Goal: Information Seeking & Learning: Learn about a topic

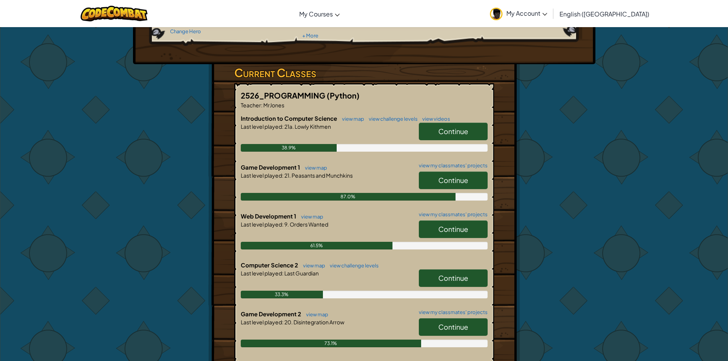
scroll to position [115, 0]
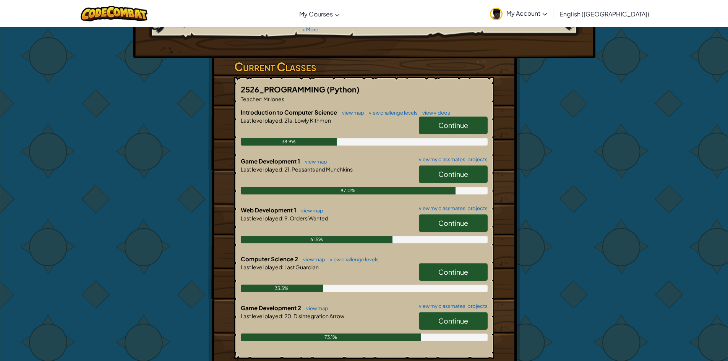
click at [462, 219] on span "Continue" at bounding box center [453, 223] width 30 height 9
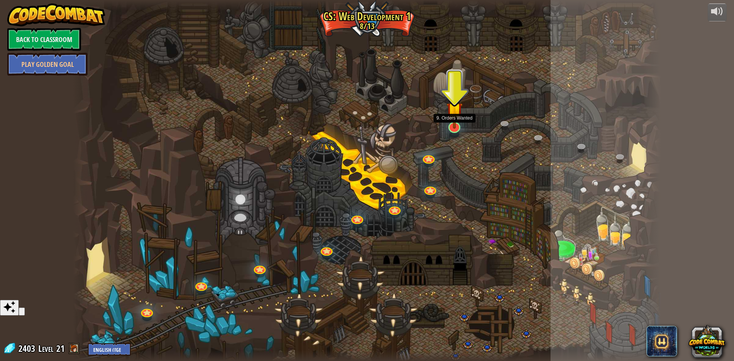
click at [454, 125] on img at bounding box center [454, 110] width 16 height 37
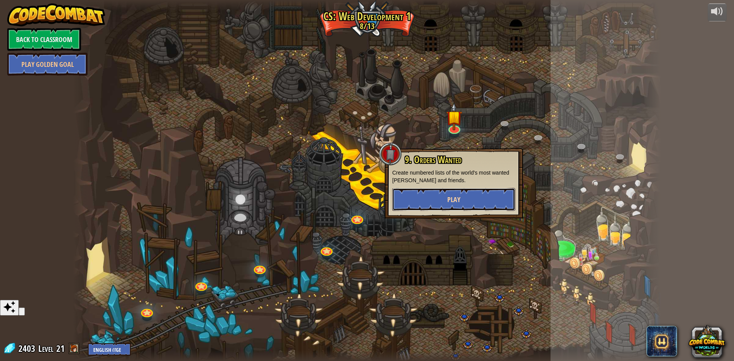
click at [444, 194] on button "Play" at bounding box center [453, 199] width 123 height 23
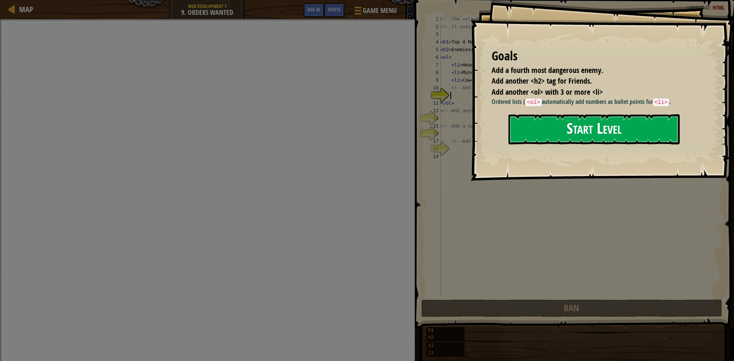
click at [573, 121] on button "Start Level" at bounding box center [593, 129] width 171 height 30
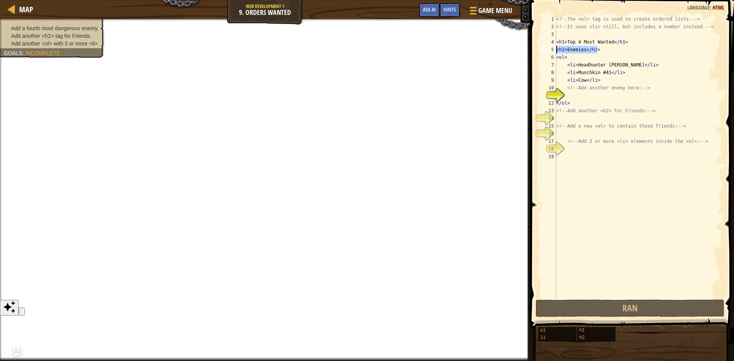
drag, startPoint x: 605, startPoint y: 52, endPoint x: 544, endPoint y: 53, distance: 61.2
click at [544, 53] on div "1 2 3 4 5 6 7 8 9 10 11 12 13 14 15 16 17 18 19 <!-- The <ol> tag is used to cr…" at bounding box center [630, 156] width 183 height 283
type textarea "<h2>Enemies</h2>"
click at [584, 98] on div "<!-- The <ol> tag is used to create ordered lists. --> <!-- It uses <li> still,…" at bounding box center [638, 164] width 168 height 298
type textarea "<h2>Enemies</h2>"
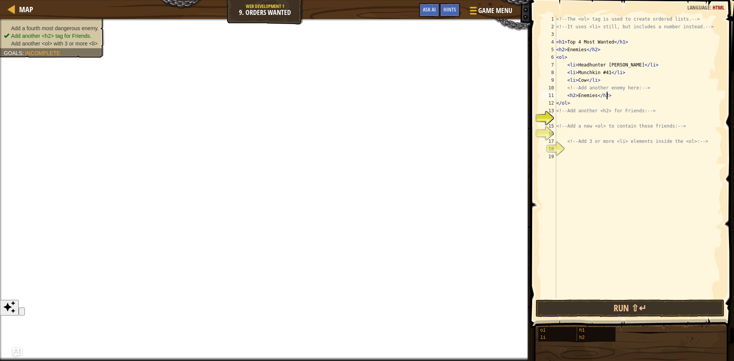
click at [574, 119] on div "<!-- The <ol> tag is used to create ordered lists. --> <!-- It uses <li> still,…" at bounding box center [638, 164] width 168 height 298
drag, startPoint x: 556, startPoint y: 50, endPoint x: 565, endPoint y: 50, distance: 8.8
click at [565, 50] on div "<!-- The <ol> tag is used to create ordered lists. --> <!-- It uses <li> still,…" at bounding box center [638, 164] width 168 height 298
type textarea "<h2>Enemies</h2>"
click at [560, 121] on div "<!-- The <ol> tag is used to create ordered lists. --> <!-- It uses <li> still,…" at bounding box center [638, 164] width 168 height 298
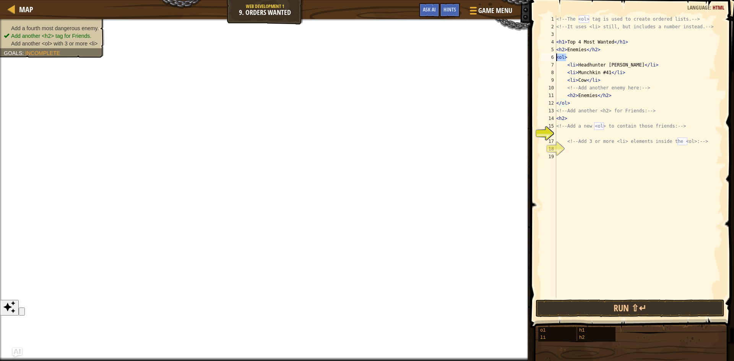
drag, startPoint x: 567, startPoint y: 56, endPoint x: 557, endPoint y: 57, distance: 10.3
click at [557, 57] on div "<!-- The <ol> tag is used to create ordered lists. --> <!-- It uses <li> still,…" at bounding box center [638, 164] width 168 height 298
type textarea "<ol>"
click at [561, 135] on div "<!-- The <ol> tag is used to create ordered lists. --> <!-- It uses <li> still,…" at bounding box center [638, 164] width 168 height 298
type textarea "<ol>"
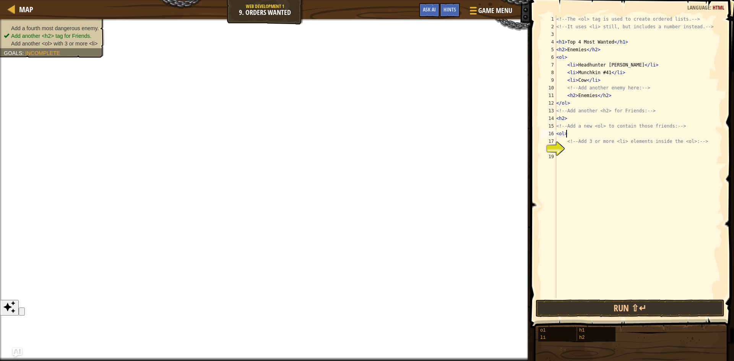
click at [567, 157] on div "<!-- The <ol> tag is used to create ordered lists. --> <!-- It uses <li> still,…" at bounding box center [638, 164] width 168 height 298
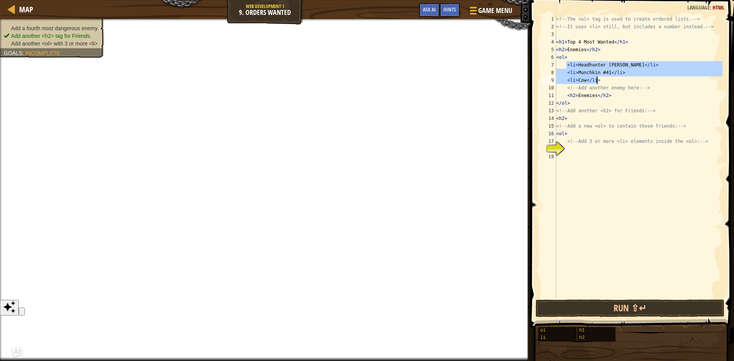
drag, startPoint x: 565, startPoint y: 65, endPoint x: 598, endPoint y: 79, distance: 35.9
click at [598, 79] on div "<!-- The <ol> tag is used to create ordered lists. --> <!-- It uses <li> still,…" at bounding box center [638, 164] width 168 height 298
type textarea "<li>Munchkin #41</li> <li>Cow</li>"
click at [569, 152] on div "<!-- The <ol> tag is used to create ordered lists. --> <!-- It uses <li> still,…" at bounding box center [638, 164] width 168 height 298
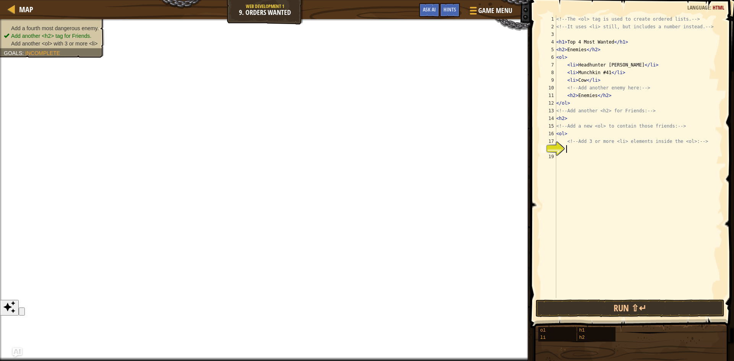
type textarea "<li>Cow</li>"
click at [631, 303] on button "Run ⇧↵" at bounding box center [629, 309] width 189 height 18
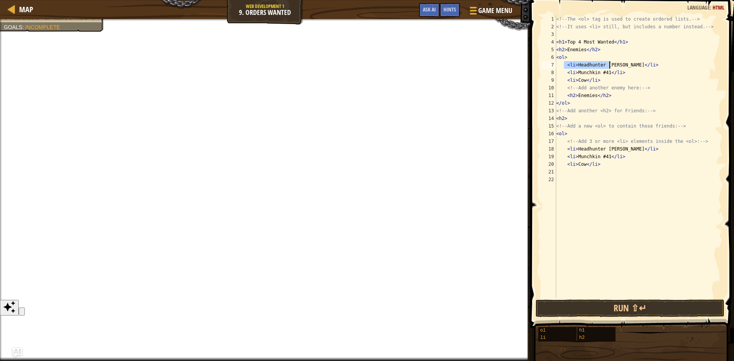
drag, startPoint x: 564, startPoint y: 64, endPoint x: 609, endPoint y: 63, distance: 44.7
click at [609, 63] on div "<!-- The <ol> tag is used to create ordered lists. --> <!-- It uses <li> still,…" at bounding box center [638, 164] width 168 height 298
click at [573, 57] on div "<!-- The <ol> tag is used to create ordered lists. --> <!-- It uses <li> still,…" at bounding box center [638, 164] width 168 height 298
type textarea "<ol>"
drag, startPoint x: 573, startPoint y: 57, endPoint x: 556, endPoint y: 58, distance: 16.9
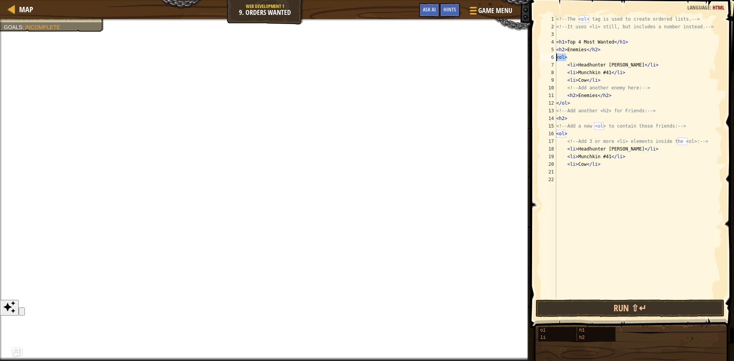
click at [556, 58] on div "<!-- The <ol> tag is used to create ordered lists. --> <!-- It uses <li> still,…" at bounding box center [638, 164] width 168 height 298
click at [563, 173] on div "<!-- The <ol> tag is used to create ordered lists. --> <!-- It uses <li> still,…" at bounding box center [638, 164] width 168 height 298
paste textarea "<ol>"
click at [608, 302] on button "Run ⇧↵" at bounding box center [629, 309] width 189 height 18
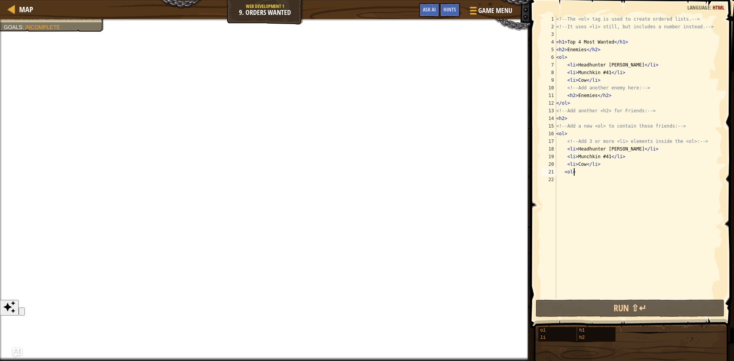
click at [565, 174] on div "<!-- The <ol> tag is used to create ordered lists. --> <!-- It uses <li> still,…" at bounding box center [638, 164] width 168 height 298
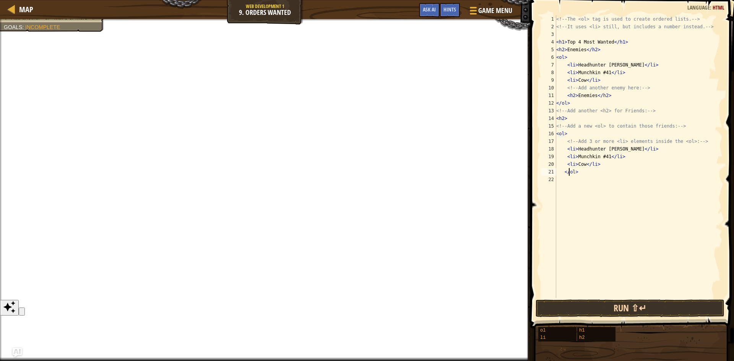
type textarea "</ol>"
click at [621, 303] on button "Run ⇧↵" at bounding box center [629, 309] width 189 height 18
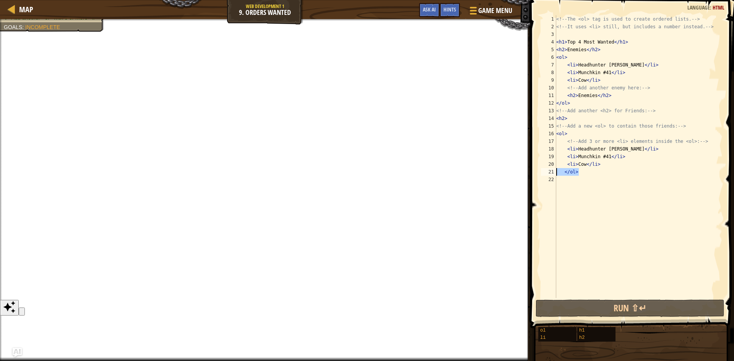
drag, startPoint x: 582, startPoint y: 174, endPoint x: 553, endPoint y: 174, distance: 29.0
click at [553, 174] on div "</ol> 1 2 3 4 5 6 7 8 9 10 11 12 13 14 15 16 17 18 19 20 21 22 <!-- The <ol> ta…" at bounding box center [630, 156] width 183 height 283
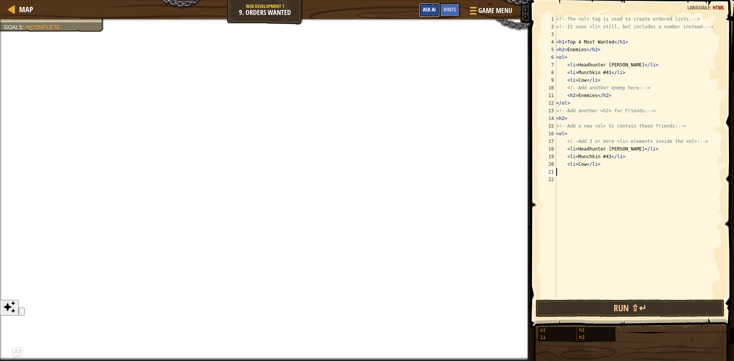
click at [423, 10] on span "Ask AI" at bounding box center [429, 9] width 13 height 7
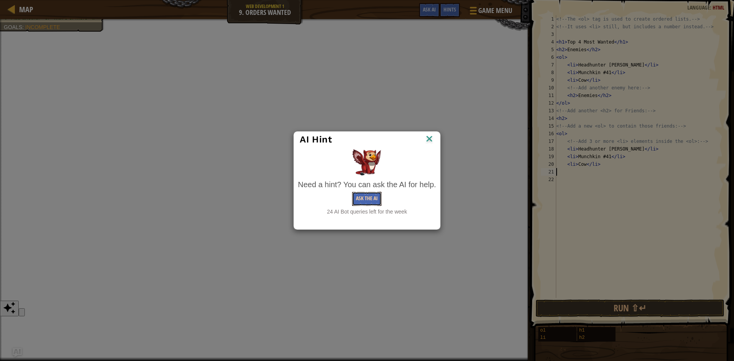
click at [372, 201] on button "Ask the AI" at bounding box center [366, 199] width 29 height 14
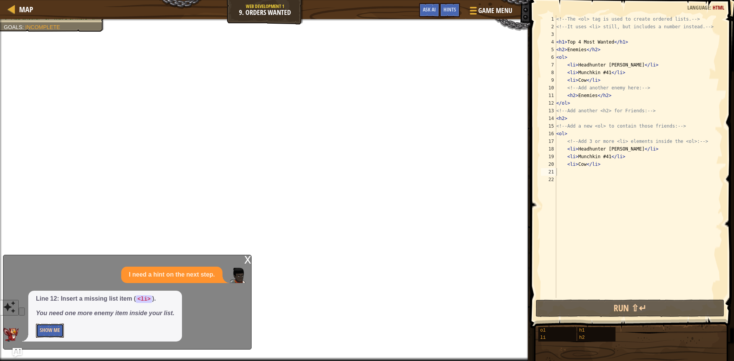
click at [62, 331] on button "Show Me" at bounding box center [50, 331] width 28 height 14
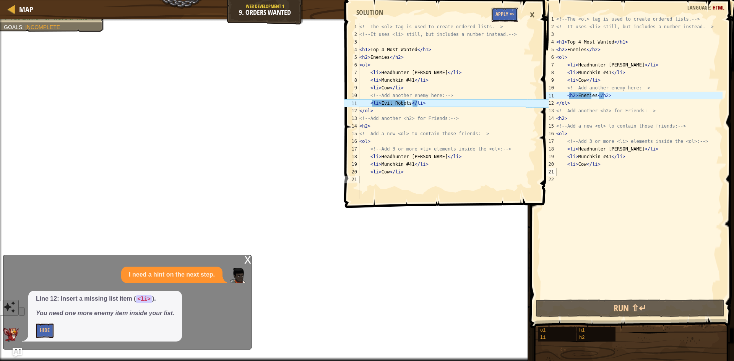
click at [503, 15] on button "Apply =>" at bounding box center [504, 15] width 26 height 14
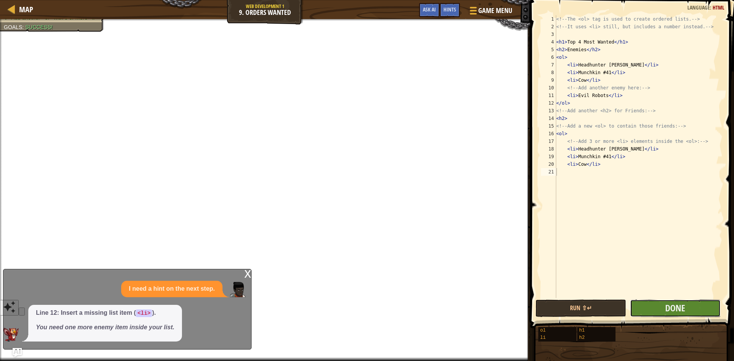
click at [651, 310] on button "Done" at bounding box center [675, 309] width 91 height 18
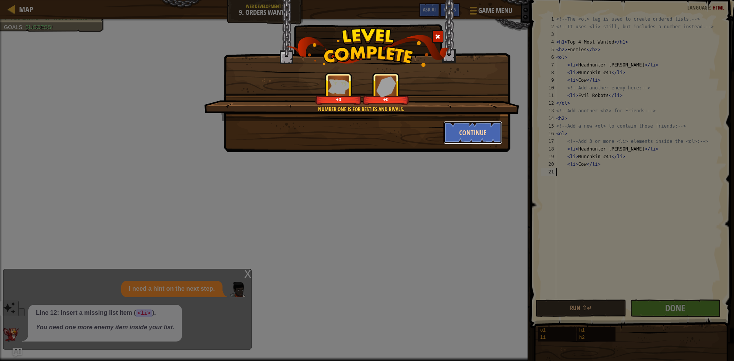
click at [475, 128] on button "Continue" at bounding box center [472, 132] width 59 height 23
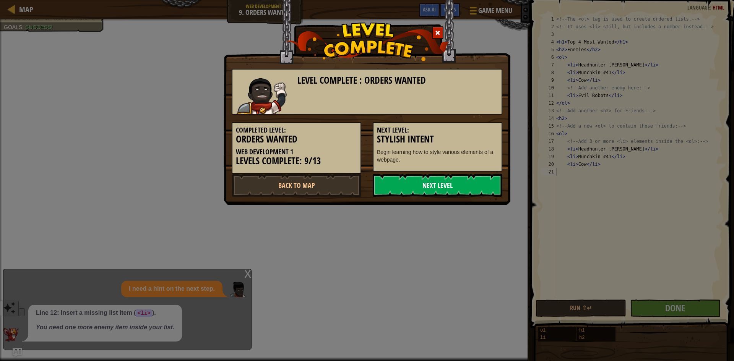
click at [435, 175] on link "Next Level" at bounding box center [438, 185] width 130 height 23
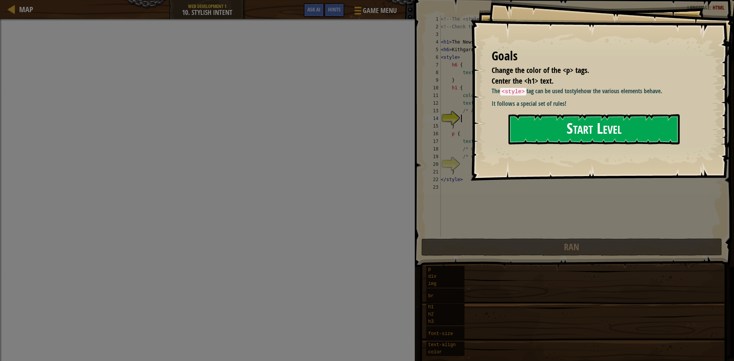
click at [533, 131] on button "Start Level" at bounding box center [593, 129] width 171 height 30
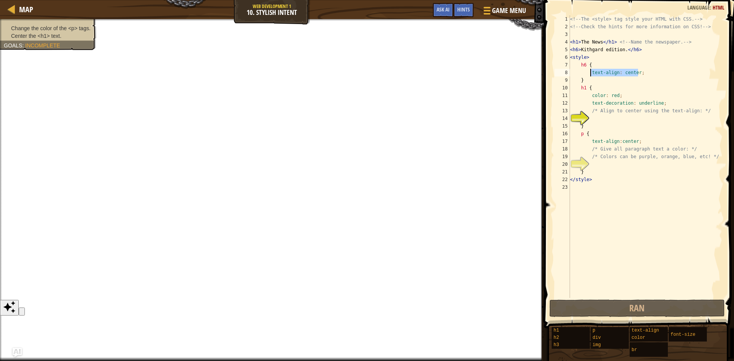
drag, startPoint x: 641, startPoint y: 72, endPoint x: 589, endPoint y: 73, distance: 52.0
click at [589, 73] on div "<!-- The <style> tag style your HTML with CSS. --> <!-- Check the hints for mor…" at bounding box center [645, 164] width 154 height 298
type textarea "text-align: center;"
click at [596, 121] on div "<!-- The <style> tag style your HTML with CSS. --> <!-- Check the hints for mor…" at bounding box center [645, 164] width 154 height 298
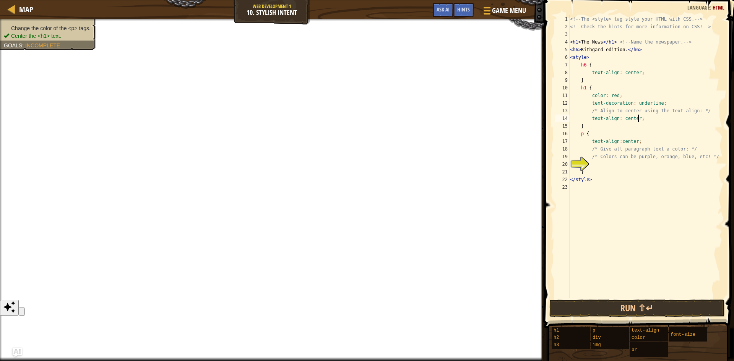
click at [599, 168] on div "<!-- The <style> tag style your HTML with CSS. --> <!-- Check the hints for mor…" at bounding box center [645, 164] width 154 height 298
type textarea "}"
click at [442, 8] on span "Ask AI" at bounding box center [442, 9] width 13 height 7
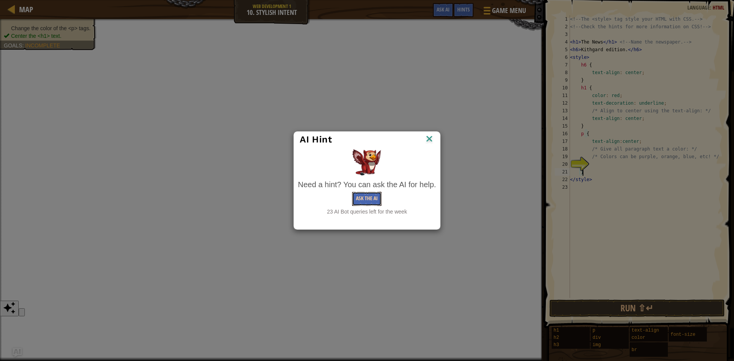
click at [367, 198] on button "Ask the AI" at bounding box center [366, 199] width 29 height 14
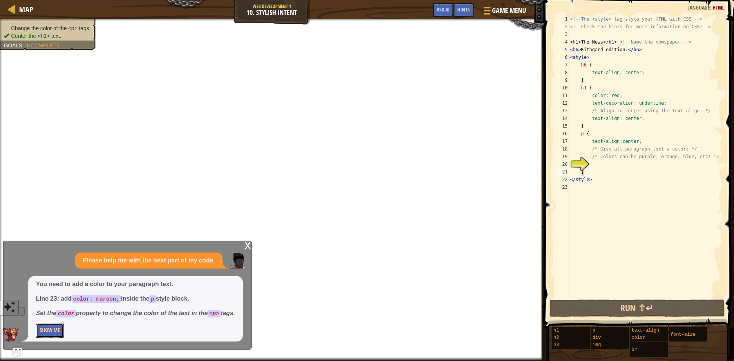
click at [49, 331] on button "Show Me" at bounding box center [50, 331] width 28 height 14
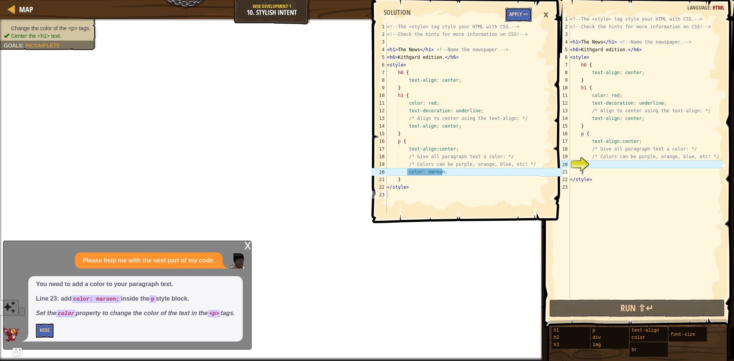
click at [519, 17] on button "Apply =>" at bounding box center [518, 15] width 26 height 14
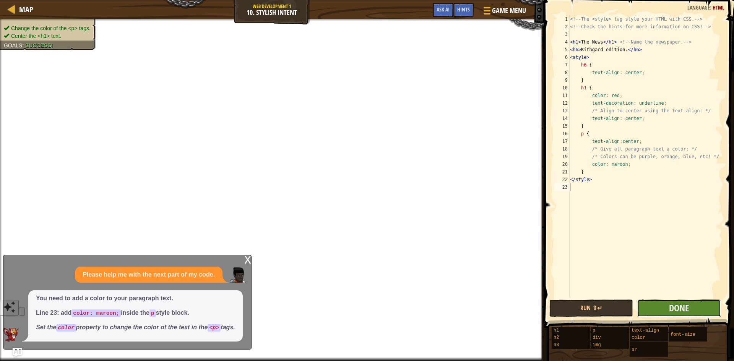
click at [654, 306] on button "Done" at bounding box center [679, 309] width 84 height 18
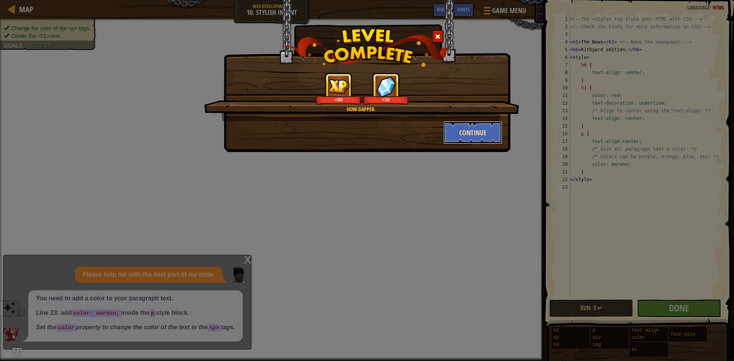
click at [461, 135] on button "Continue" at bounding box center [472, 132] width 59 height 23
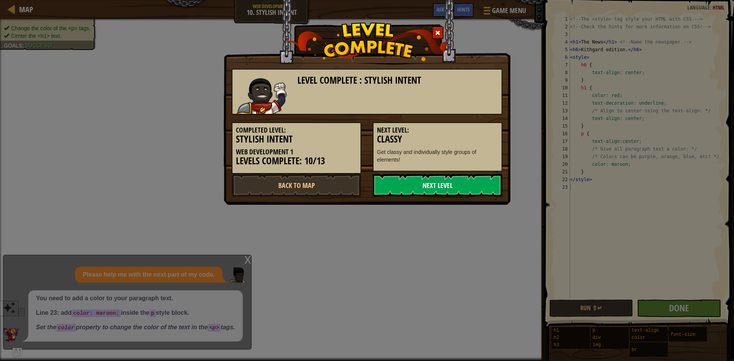
click at [398, 186] on link "Next Level" at bounding box center [438, 185] width 130 height 23
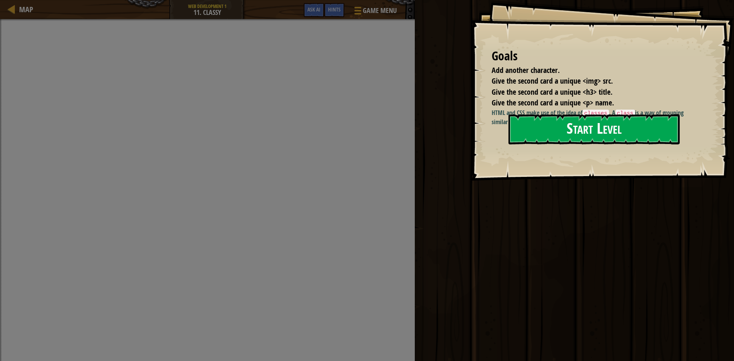
click at [606, 126] on button "Start Level" at bounding box center [593, 129] width 171 height 30
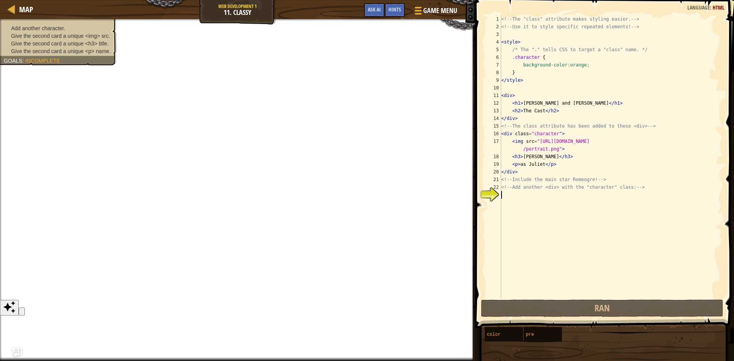
select select "ace/mode/html"
select select "ace/theme/textmate"
select select "markbegin"
select select "true"
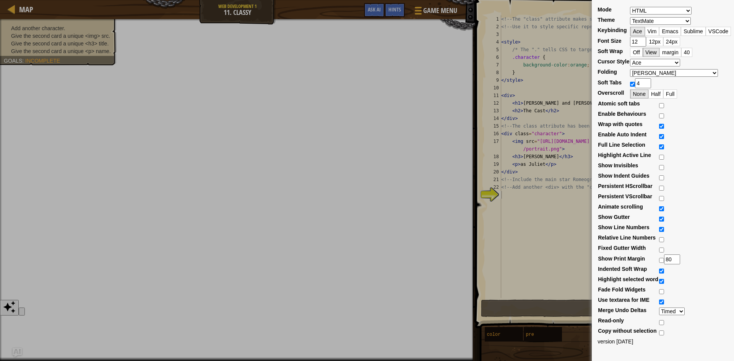
click at [510, 234] on div "Mode ABAP ABC ActionScript ADA Alda Apache Conf Apex AQL AsciiDoc ASL Assembly …" at bounding box center [367, 180] width 734 height 361
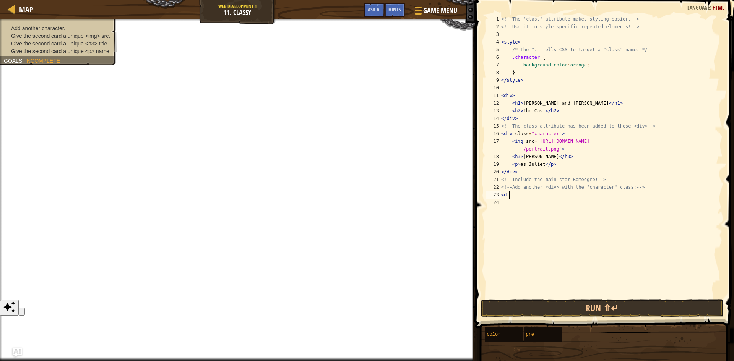
scroll to position [3, 0]
type textarea "<"
type textarea "<!-- Add another <div> with the "character" class: --"
click at [371, 5] on button "Ask AI" at bounding box center [374, 10] width 21 height 14
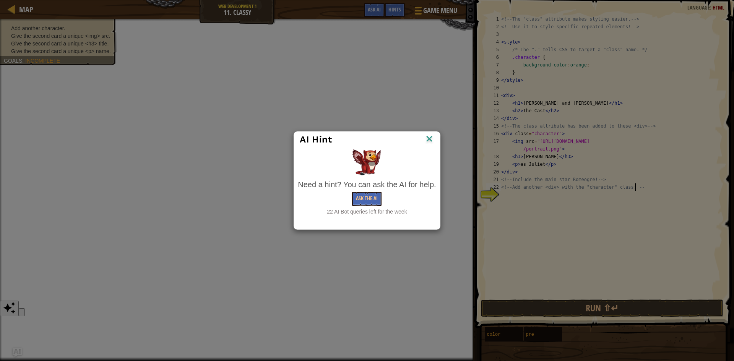
click at [360, 191] on div "Need a hint? You can ask the AI for help. Ask the AI 22 AI Bot queries left for…" at bounding box center [367, 197] width 138 height 37
click at [366, 199] on button "Ask the AI" at bounding box center [366, 199] width 29 height 14
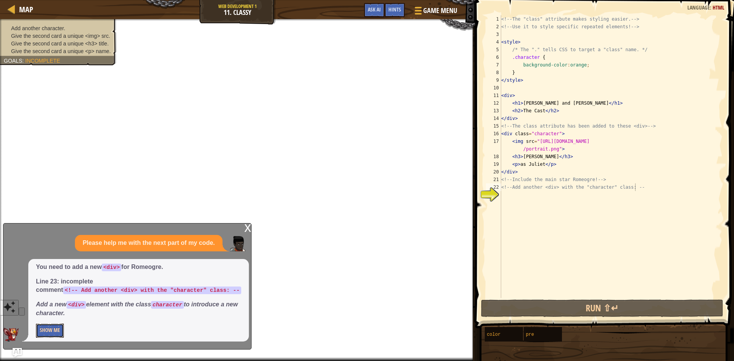
click at [57, 329] on button "Show Me" at bounding box center [50, 331] width 28 height 14
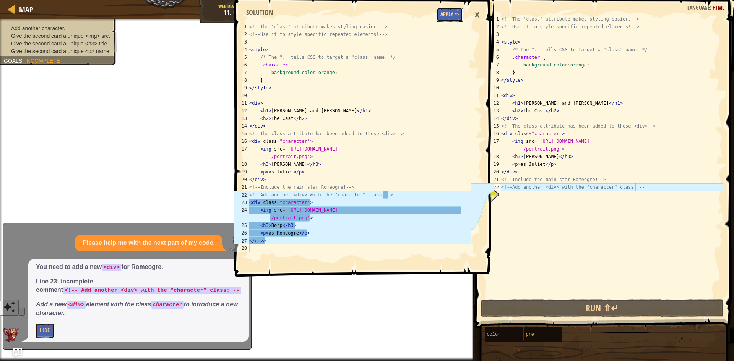
click at [449, 14] on button "Apply =>" at bounding box center [449, 15] width 26 height 14
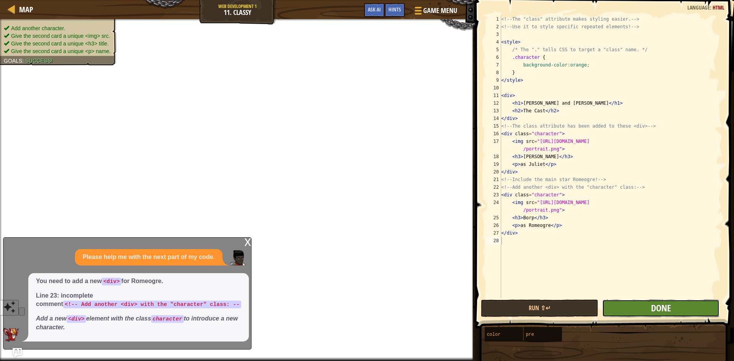
click at [669, 308] on span "Done" at bounding box center [661, 308] width 20 height 12
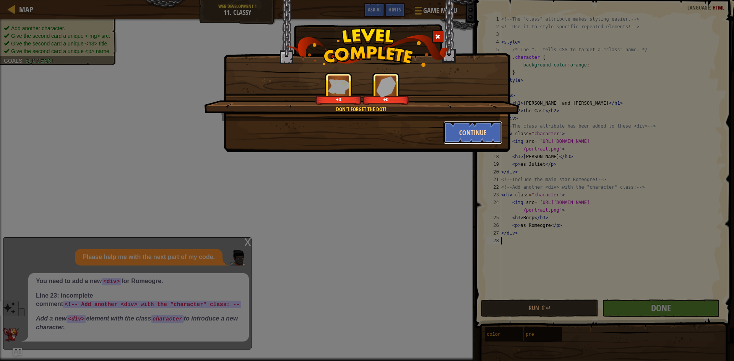
click at [455, 125] on button "Continue" at bounding box center [472, 132] width 59 height 23
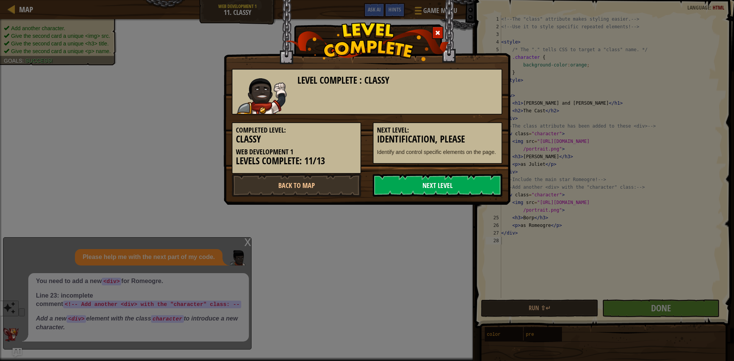
click at [441, 192] on link "Next Level" at bounding box center [438, 185] width 130 height 23
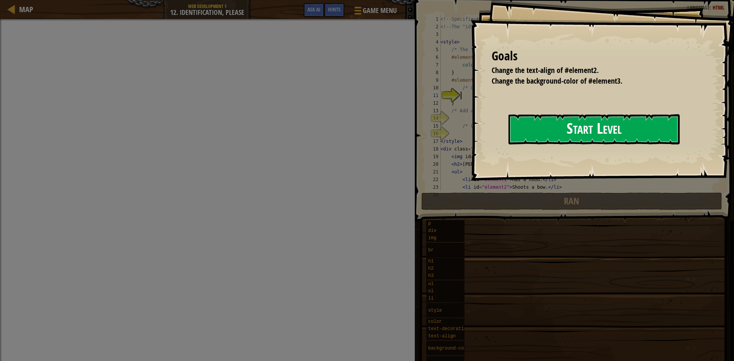
click at [525, 129] on button "Start Level" at bounding box center [593, 129] width 171 height 30
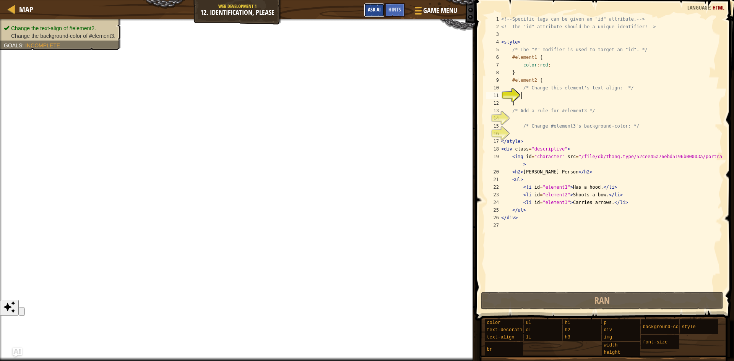
click at [377, 11] on span "Ask AI" at bounding box center [374, 9] width 13 height 7
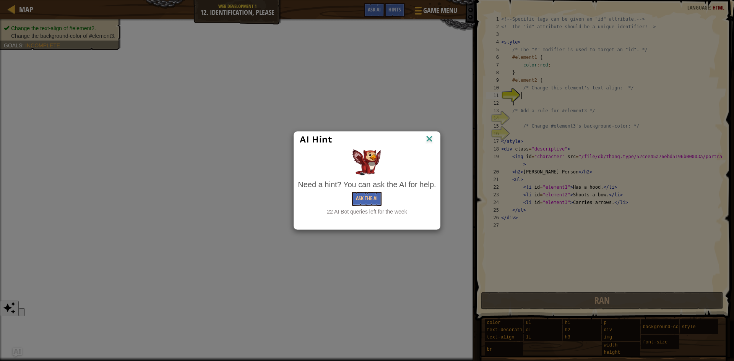
click at [366, 220] on div "AI Hint Need a hint? You can ask the AI for help. Ask the AI 22 AI Bot queries …" at bounding box center [366, 180] width 146 height 99
click at [362, 198] on button "Ask the AI" at bounding box center [366, 199] width 29 height 14
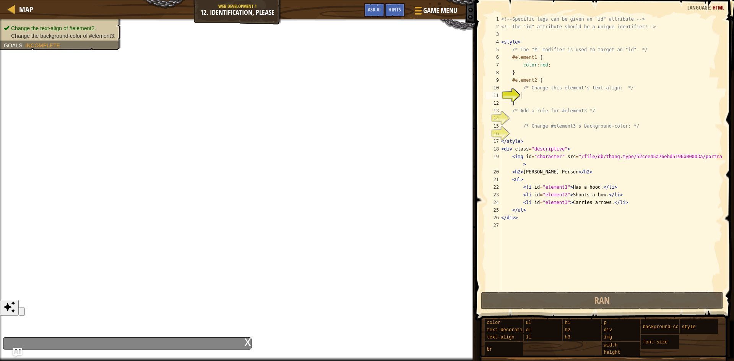
click at [228, 342] on div "x" at bounding box center [127, 343] width 248 height 12
click at [369, 12] on span "Ask AI" at bounding box center [374, 9] width 13 height 7
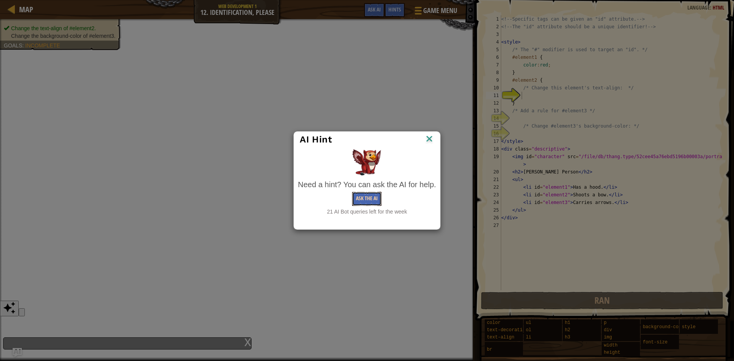
click at [359, 201] on button "Ask the AI" at bounding box center [366, 199] width 29 height 14
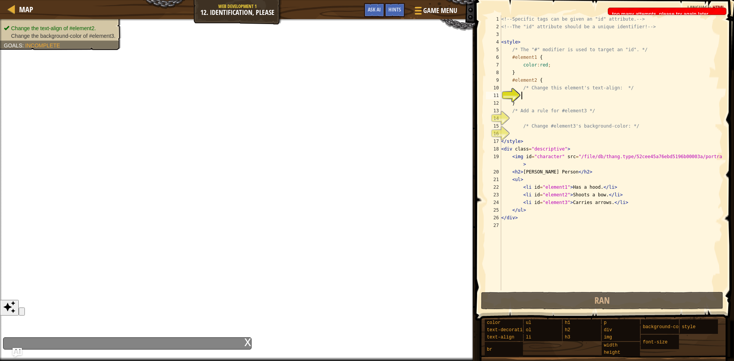
click at [246, 342] on div "x" at bounding box center [247, 342] width 7 height 8
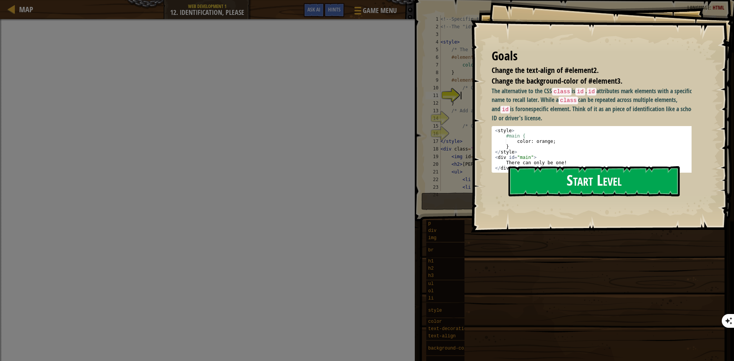
click at [608, 166] on button "Start Level" at bounding box center [593, 181] width 171 height 30
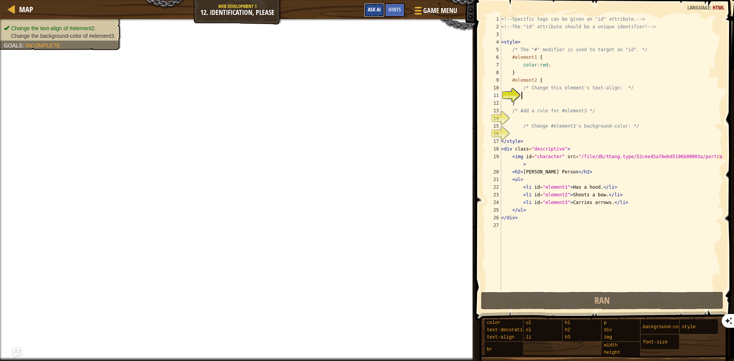
click at [375, 10] on span "Ask AI" at bounding box center [374, 9] width 13 height 7
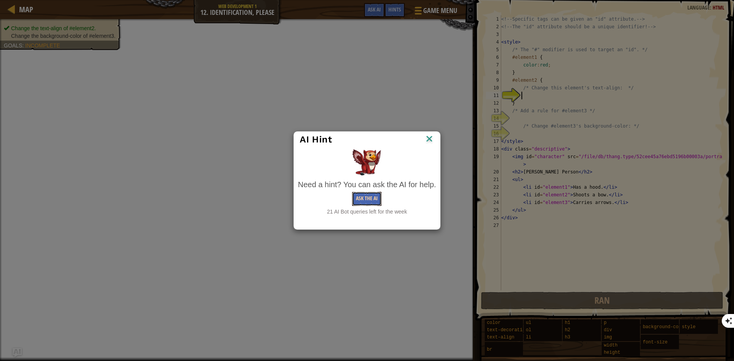
click at [367, 202] on button "Ask the AI" at bounding box center [366, 199] width 29 height 14
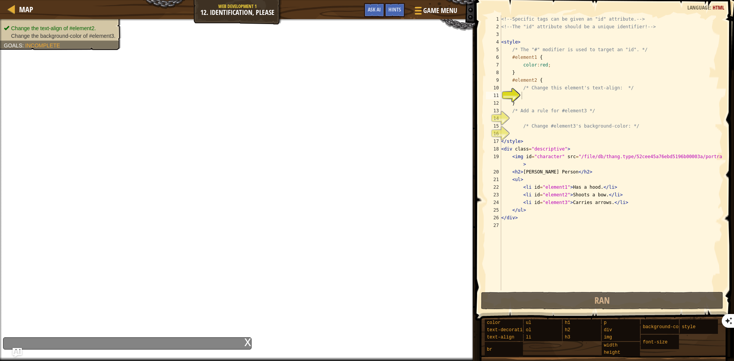
click at [71, 343] on div "x" at bounding box center [127, 343] width 248 height 12
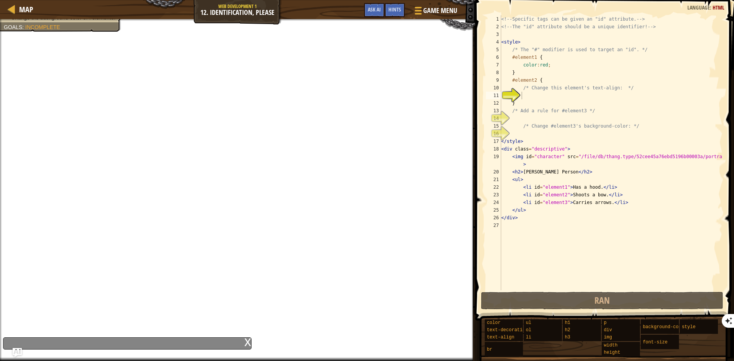
click at [516, 133] on div "<!-- Specific tags can be given an "id" attribute. --> <!-- The "id" attribute …" at bounding box center [610, 160] width 223 height 290
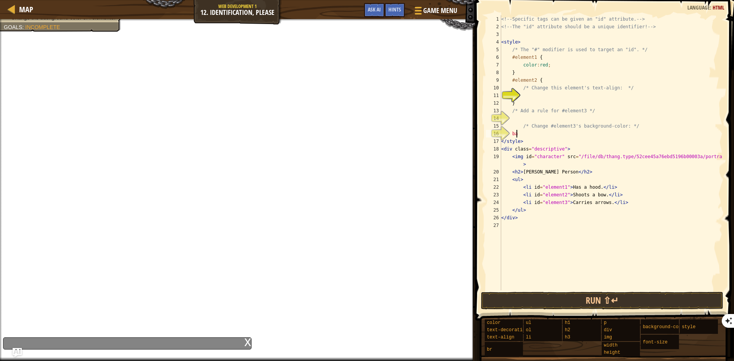
scroll to position [3, 1]
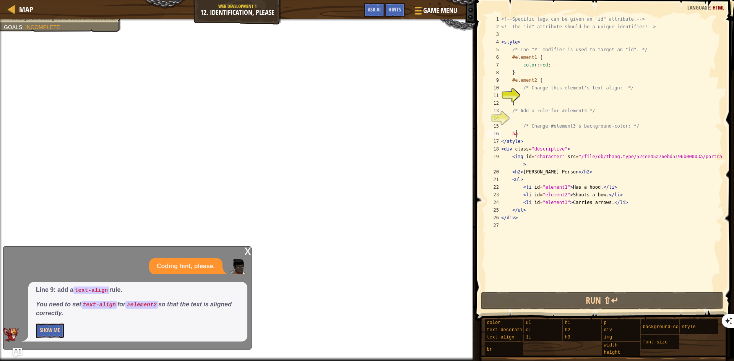
type textarea "ba"
click at [57, 325] on button "Show Me" at bounding box center [50, 331] width 28 height 14
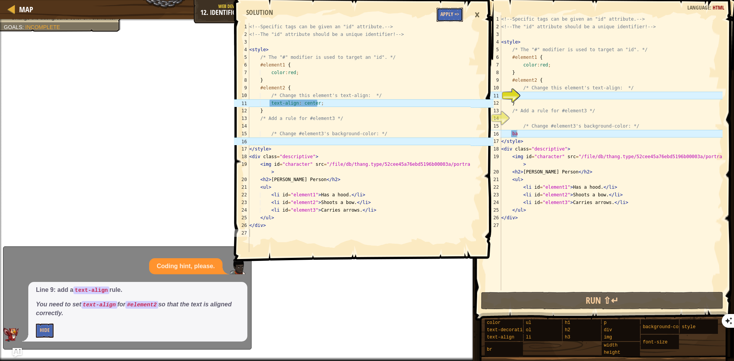
click at [454, 13] on button "Apply =>" at bounding box center [449, 15] width 26 height 14
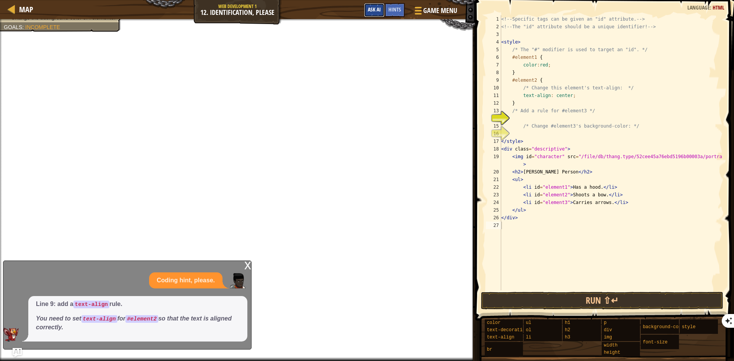
click at [368, 3] on button "Ask AI" at bounding box center [374, 10] width 21 height 14
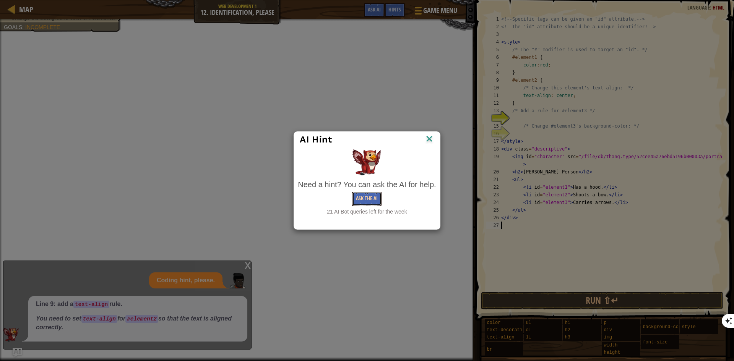
click at [380, 196] on button "Ask the AI" at bounding box center [366, 199] width 29 height 14
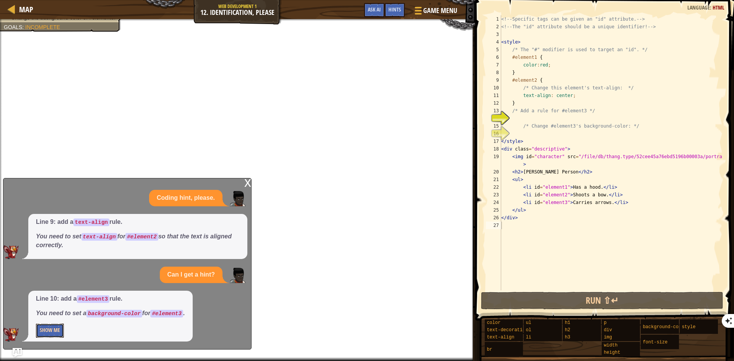
click at [55, 328] on button "Show Me" at bounding box center [50, 331] width 28 height 14
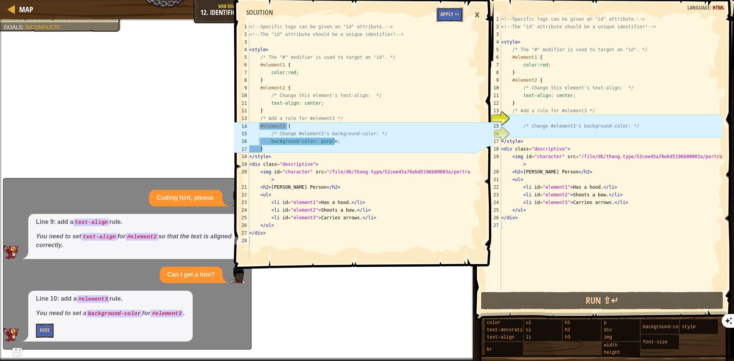
click at [442, 10] on button "Apply =>" at bounding box center [449, 15] width 26 height 14
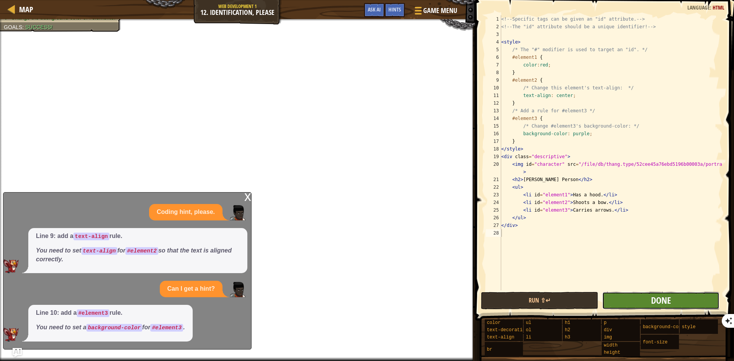
click at [653, 297] on span "Done" at bounding box center [661, 300] width 20 height 12
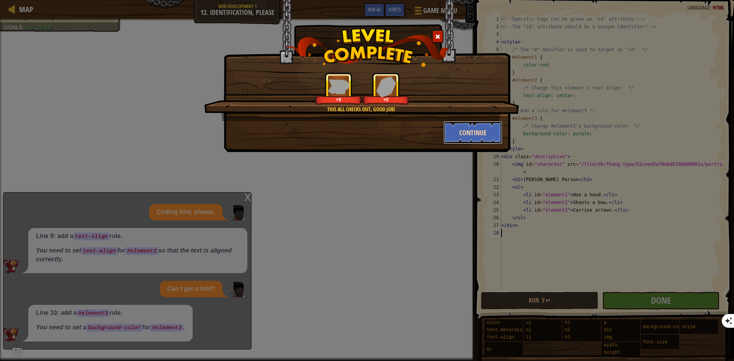
click at [463, 131] on button "Continue" at bounding box center [472, 132] width 59 height 23
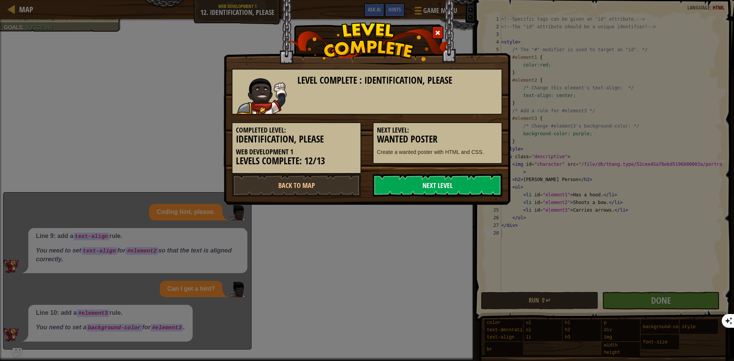
click at [434, 181] on link "Next Level" at bounding box center [438, 185] width 130 height 23
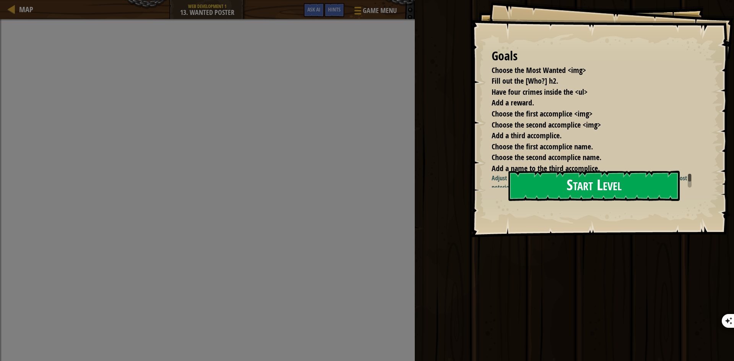
click at [560, 179] on button "Start Level" at bounding box center [593, 186] width 171 height 30
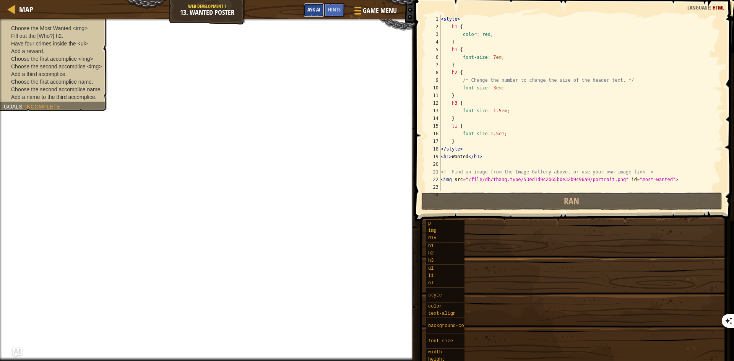
click at [314, 11] on span "Ask AI" at bounding box center [313, 9] width 13 height 7
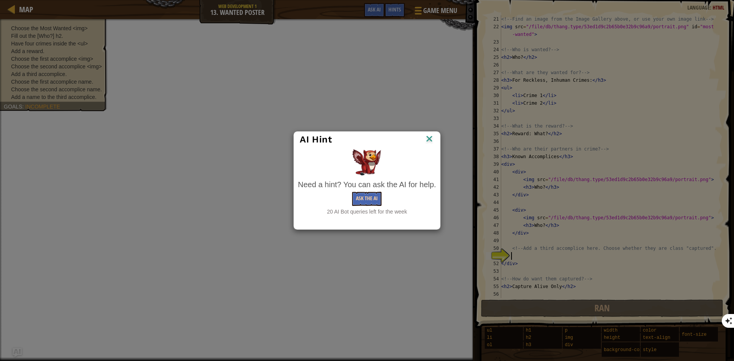
scroll to position [153, 0]
click at [369, 192] on button "Ask the AI" at bounding box center [366, 199] width 29 height 14
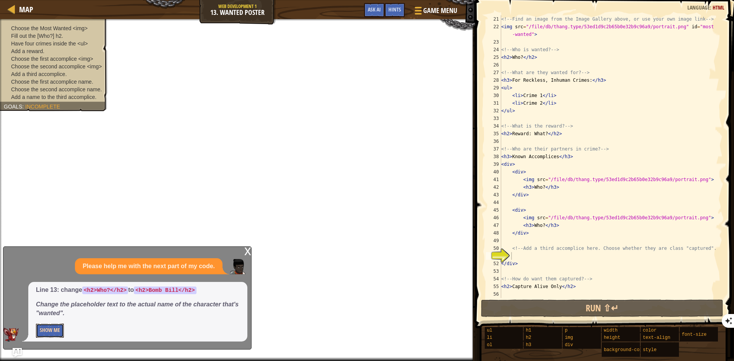
click at [50, 332] on button "Show Me" at bounding box center [50, 331] width 28 height 14
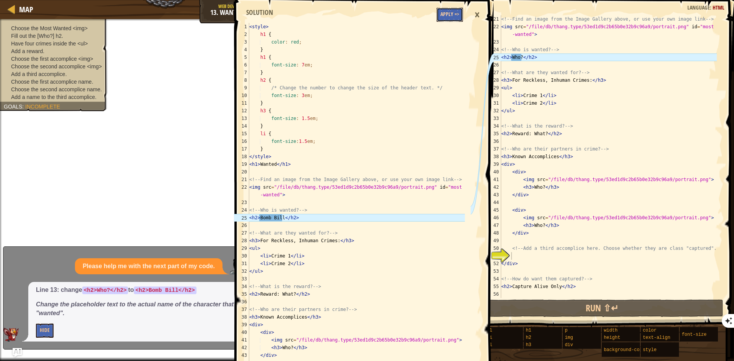
click at [450, 15] on button "Apply =>" at bounding box center [449, 15] width 26 height 14
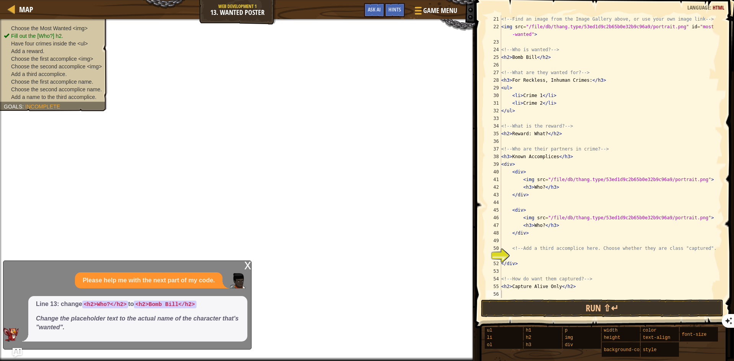
type textarea "</div>"
click at [533, 258] on div "<!-- Find an image from the Image Gallery above, or use your own image link -->…" at bounding box center [607, 164] width 217 height 298
click at [248, 266] on div "x" at bounding box center [247, 265] width 7 height 8
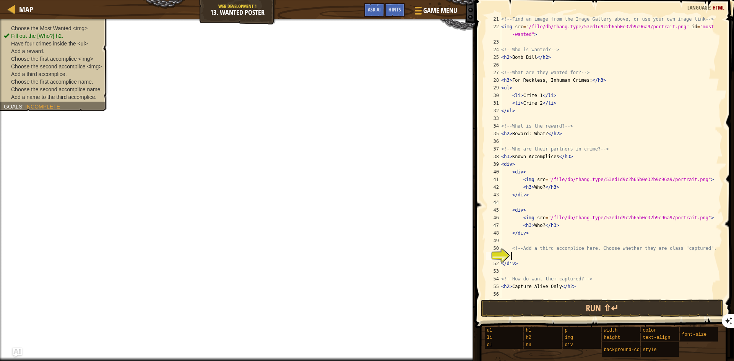
click at [512, 254] on div "<!-- Find an image from the Image Gallery above, or use your own image link -->…" at bounding box center [607, 164] width 217 height 298
click at [371, 15] on button "Ask AI" at bounding box center [374, 10] width 21 height 14
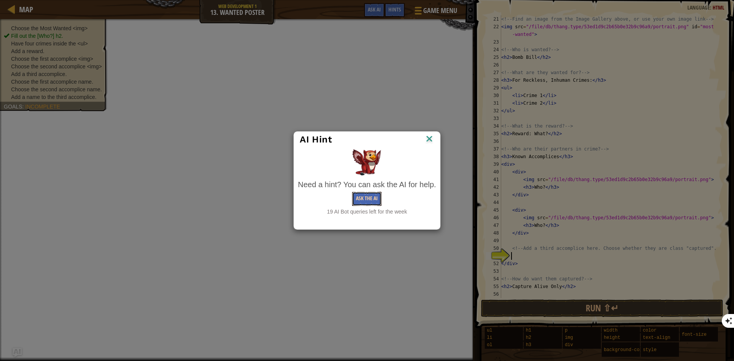
click at [368, 197] on button "Ask the AI" at bounding box center [366, 199] width 29 height 14
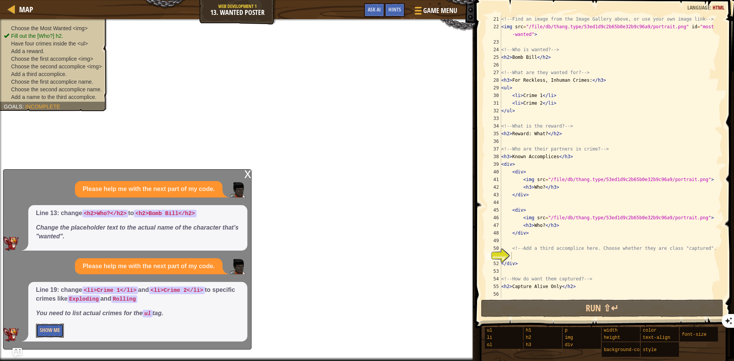
click at [56, 326] on button "Show Me" at bounding box center [50, 331] width 28 height 14
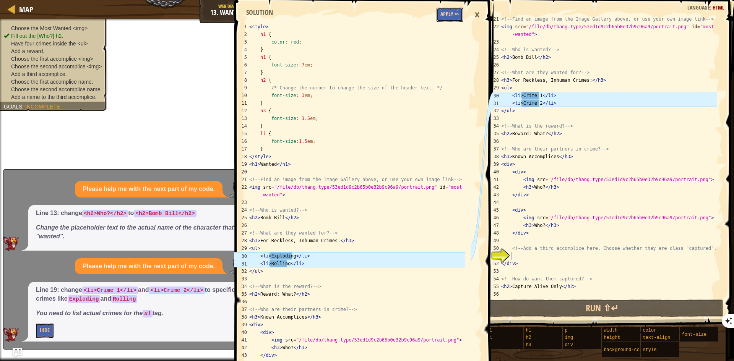
click at [448, 14] on button "Apply =>" at bounding box center [449, 15] width 26 height 14
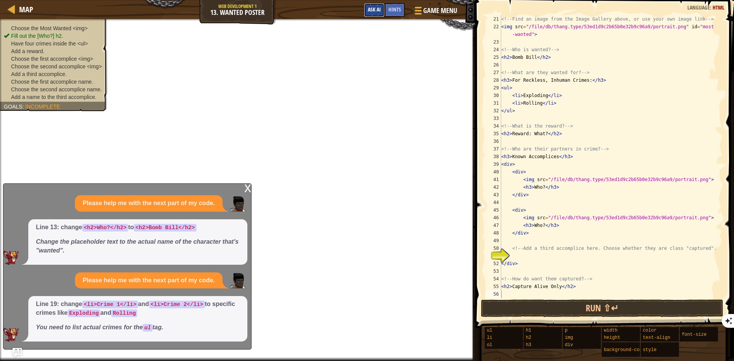
click at [373, 14] on button "Ask AI" at bounding box center [374, 10] width 21 height 14
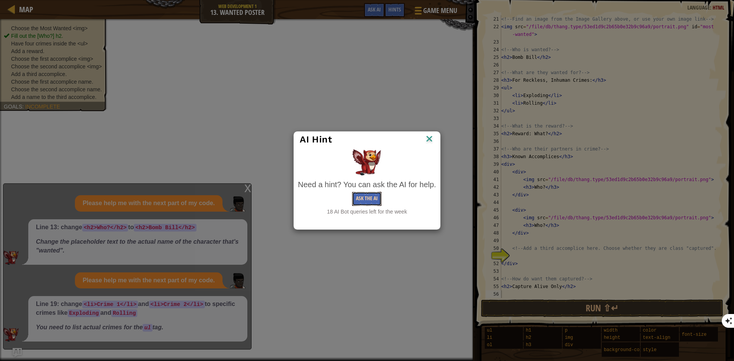
click at [363, 199] on button "Ask the AI" at bounding box center [366, 199] width 29 height 14
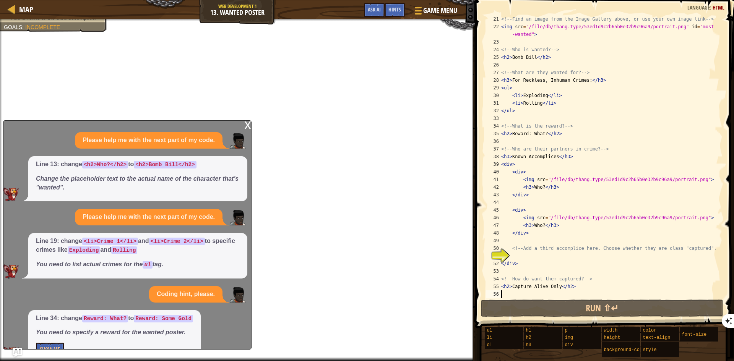
scroll to position [19, 0]
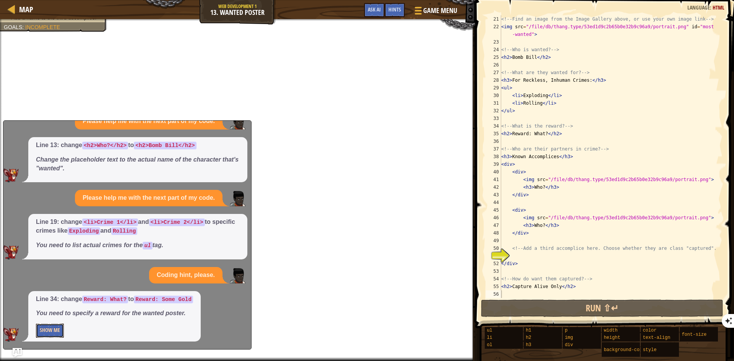
click at [40, 327] on button "Show Me" at bounding box center [50, 331] width 28 height 14
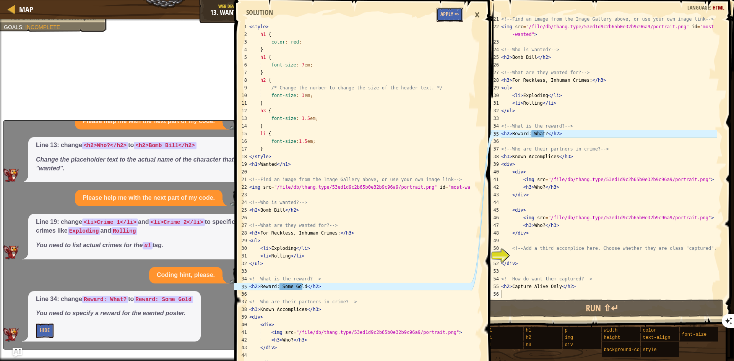
click at [443, 10] on button "Apply =>" at bounding box center [449, 15] width 26 height 14
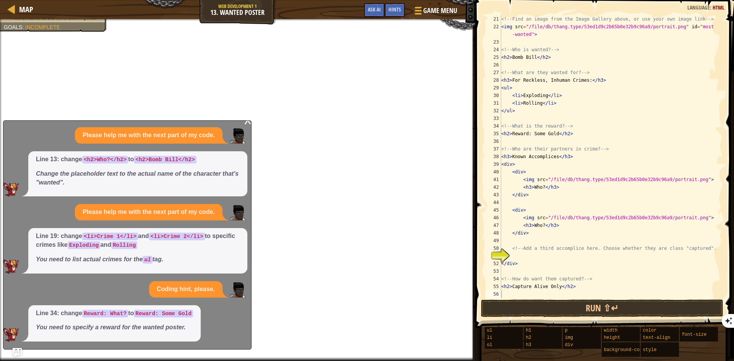
scroll to position [5, 0]
click at [372, 8] on span "Ask AI" at bounding box center [374, 9] width 13 height 7
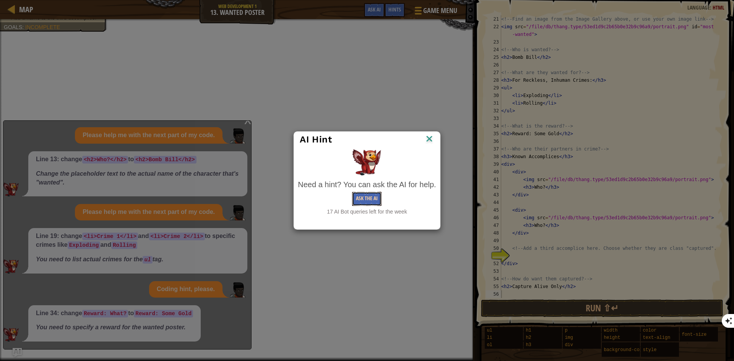
click at [362, 192] on button "Ask the AI" at bounding box center [366, 199] width 29 height 14
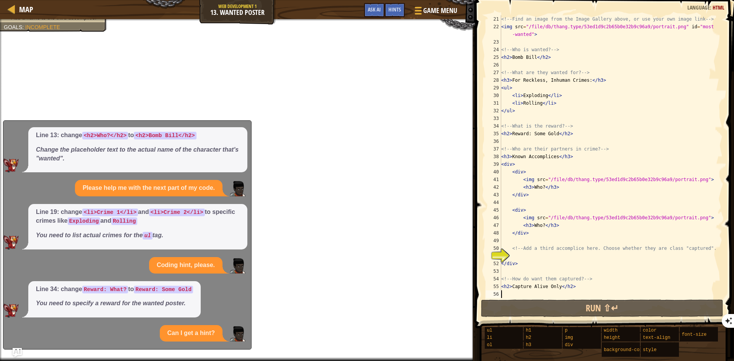
scroll to position [91, 0]
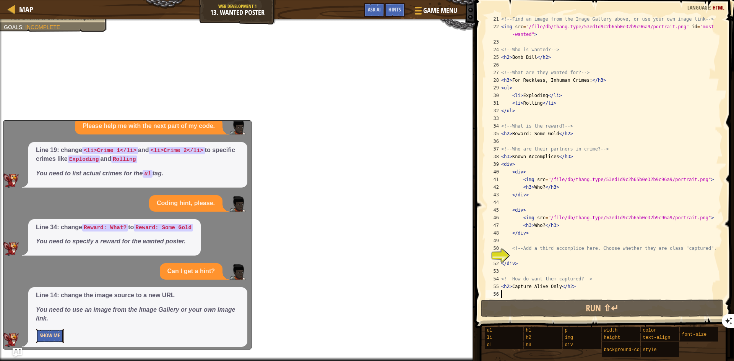
click at [63, 332] on button "Show Me" at bounding box center [50, 336] width 28 height 14
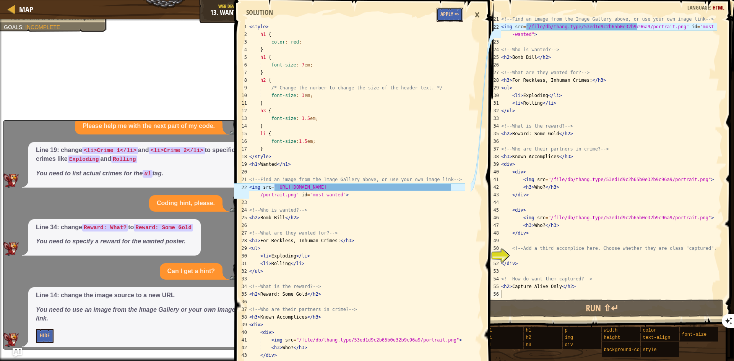
click at [459, 14] on button "Apply =>" at bounding box center [449, 15] width 26 height 14
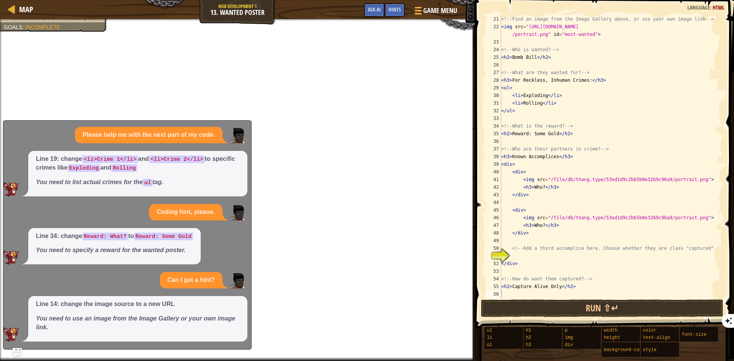
click at [518, 254] on div "<!-- Find an image from the Image Gallery above, or use your own image link -->…" at bounding box center [607, 164] width 217 height 298
click at [379, 6] on span "Ask AI" at bounding box center [374, 9] width 13 height 7
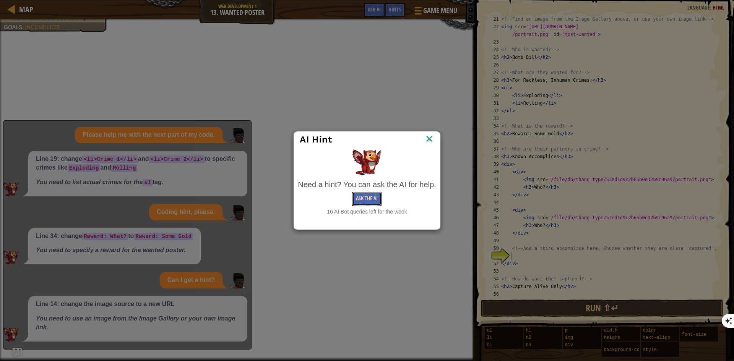
click at [362, 201] on button "Ask the AI" at bounding box center [366, 199] width 29 height 14
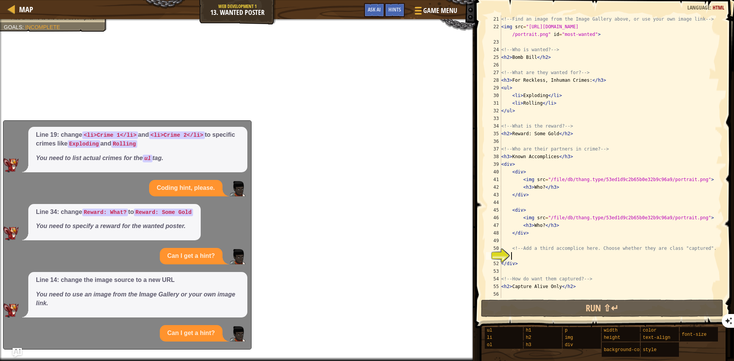
scroll to position [164, 0]
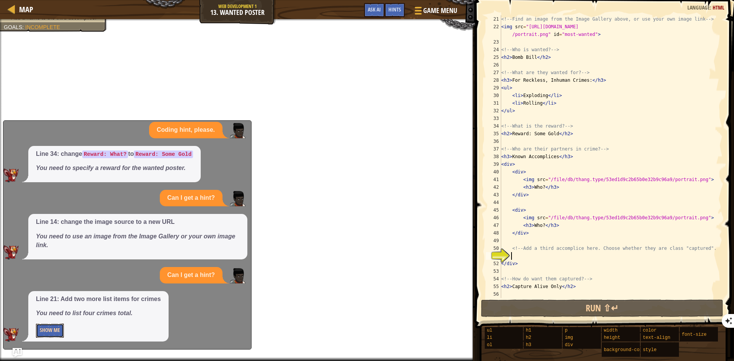
click at [56, 327] on button "Show Me" at bounding box center [50, 331] width 28 height 14
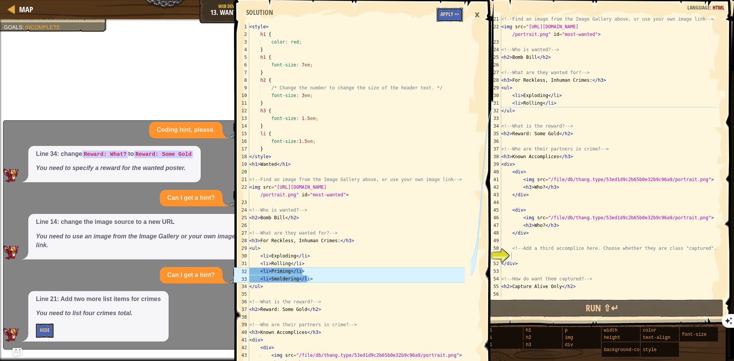
click at [450, 12] on button "Apply =>" at bounding box center [449, 15] width 26 height 14
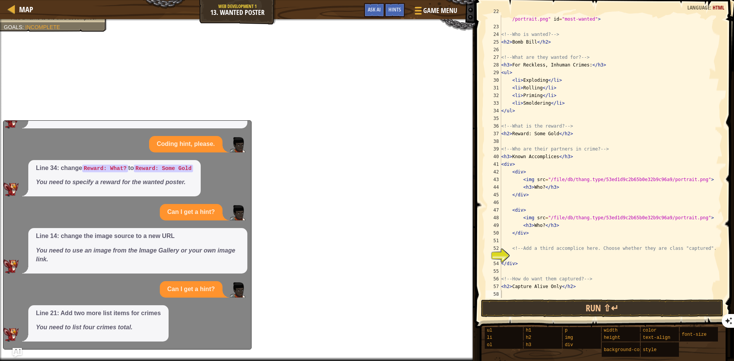
scroll to position [168, 0]
click at [378, 13] on span "Ask AI" at bounding box center [374, 9] width 13 height 7
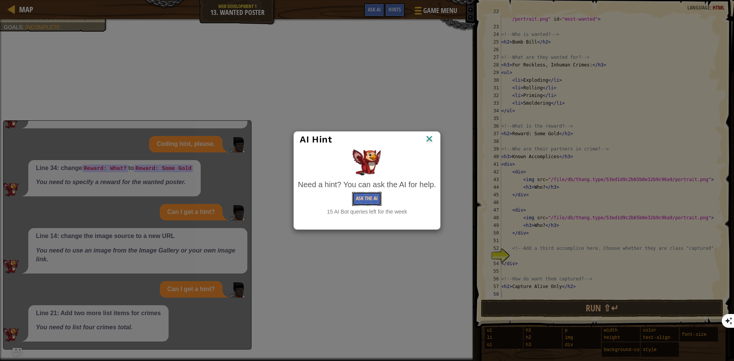
click at [364, 202] on button "Ask the AI" at bounding box center [366, 199] width 29 height 14
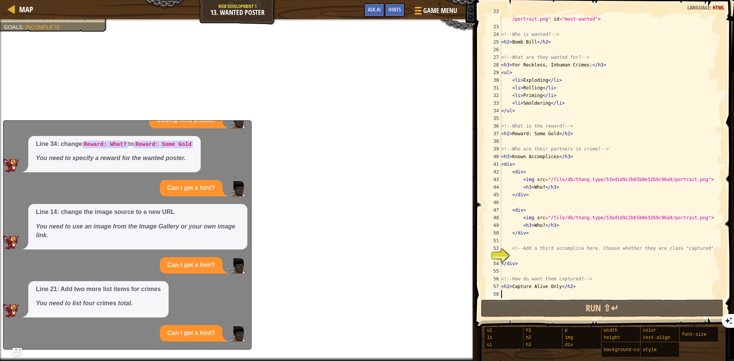
scroll to position [236, 0]
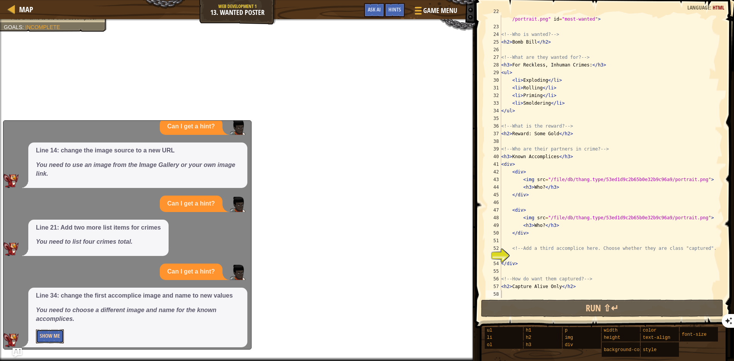
click at [49, 337] on button "Show Me" at bounding box center [50, 336] width 28 height 14
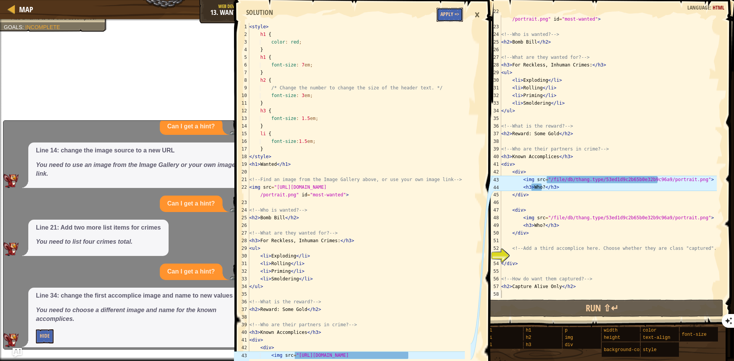
click at [446, 12] on button "Apply =>" at bounding box center [449, 15] width 26 height 14
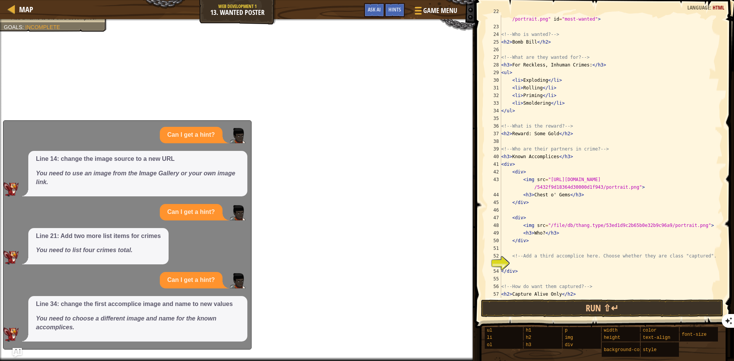
click at [513, 266] on div "< img src = "[URL][DOMAIN_NAME] /portrait.png" id = "most-wanted" > <!-- Who is…" at bounding box center [607, 161] width 217 height 306
